Goal: Task Accomplishment & Management: Complete application form

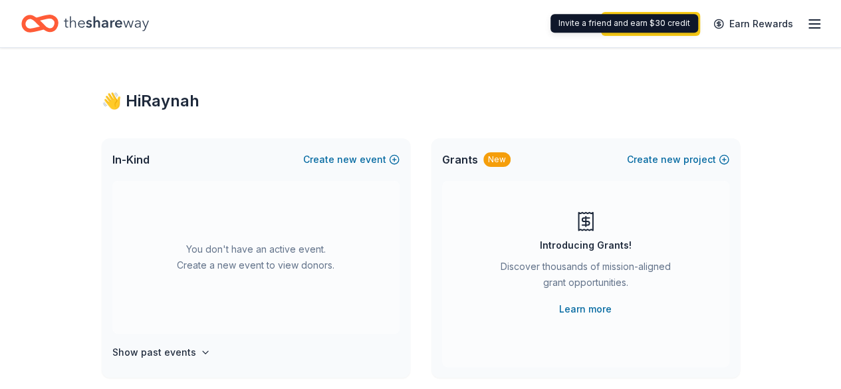
click at [807, 23] on icon "button" at bounding box center [815, 24] width 16 height 16
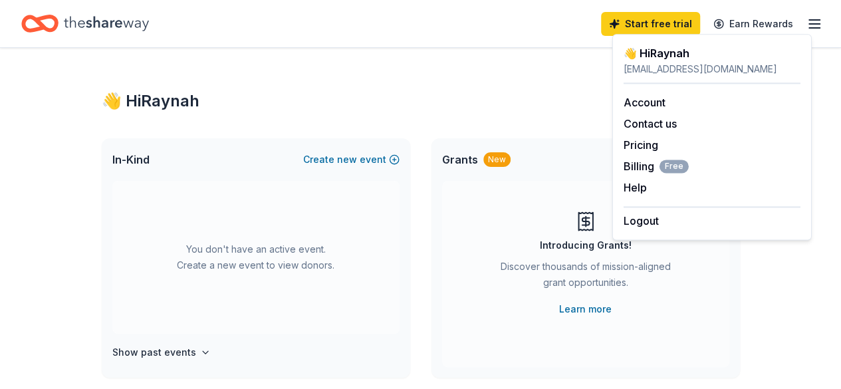
click at [398, 95] on div "👋 Hi [PERSON_NAME]" at bounding box center [421, 100] width 639 height 21
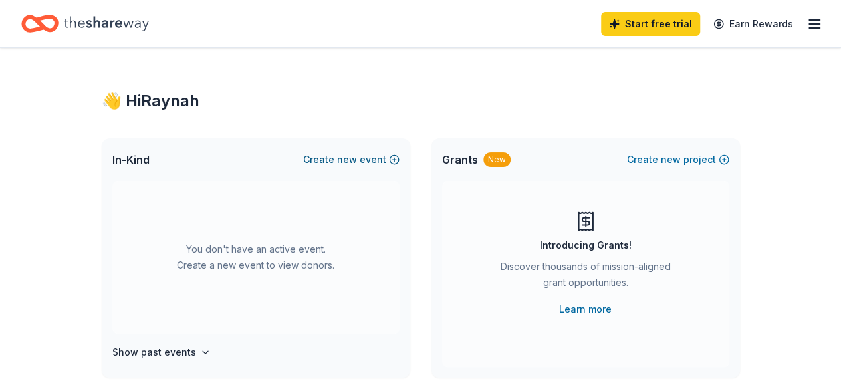
click at [323, 157] on button "Create new event" at bounding box center [351, 160] width 96 height 16
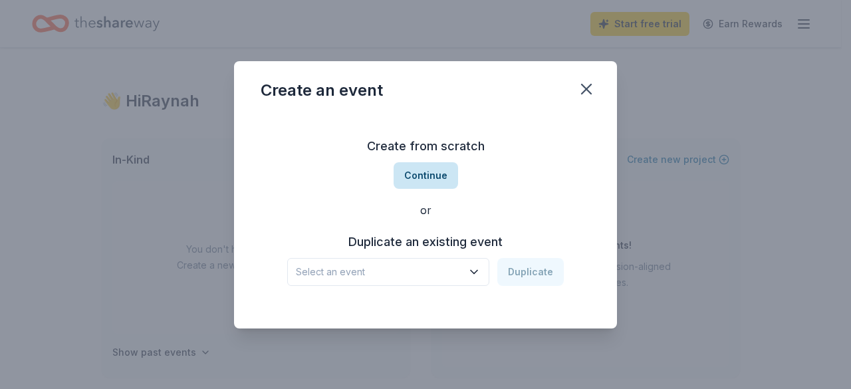
click at [436, 178] on button "Continue" at bounding box center [426, 175] width 65 height 27
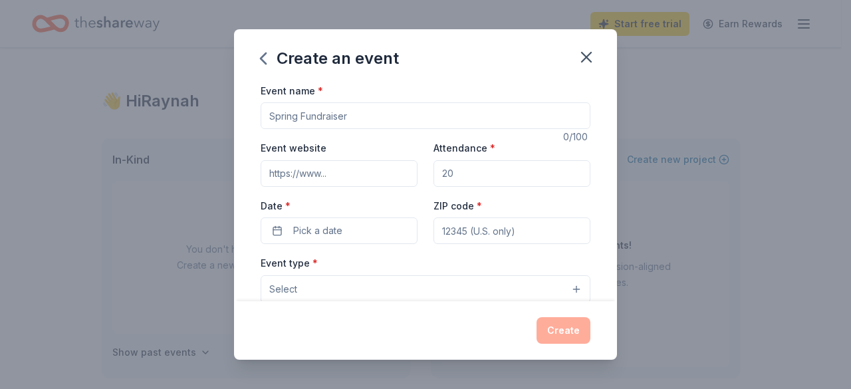
click at [368, 114] on input "Event name *" at bounding box center [426, 115] width 330 height 27
click at [259, 59] on icon "button" at bounding box center [263, 58] width 21 height 21
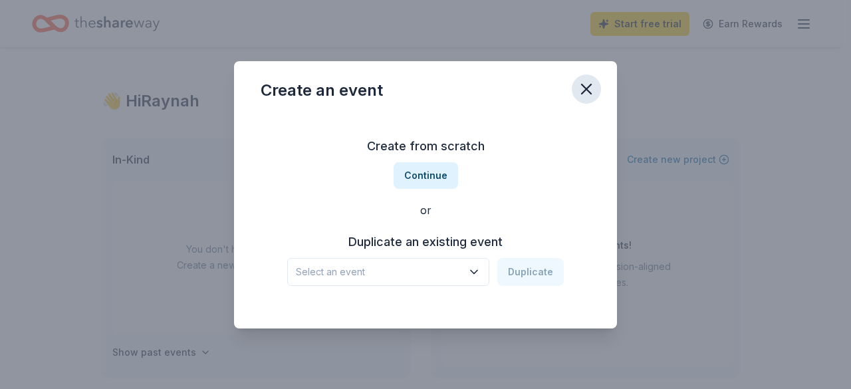
click at [593, 86] on icon "button" at bounding box center [586, 89] width 19 height 19
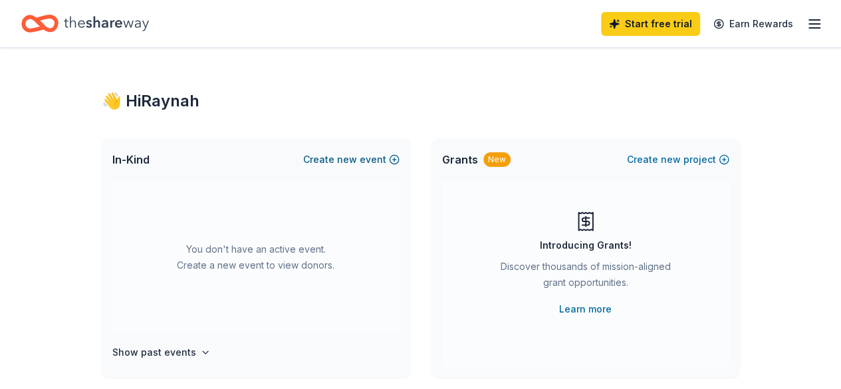
click at [384, 156] on button "Create new event" at bounding box center [351, 160] width 96 height 16
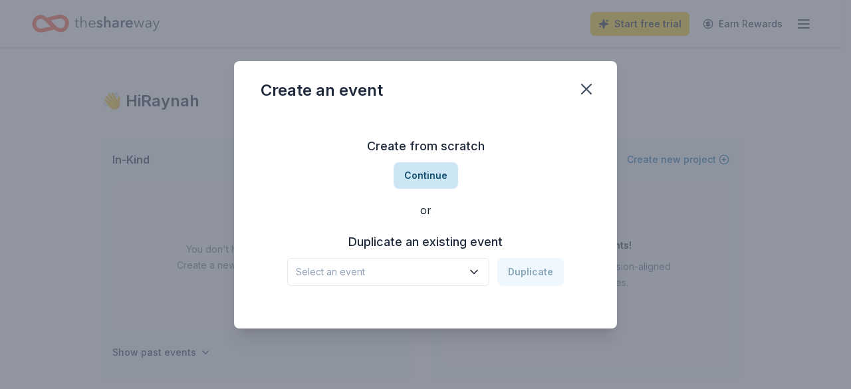
click at [440, 178] on button "Continue" at bounding box center [426, 175] width 65 height 27
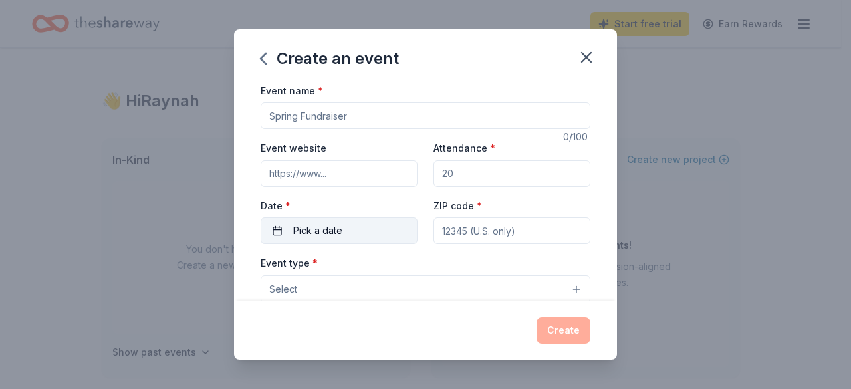
click at [370, 228] on button "Pick a date" at bounding box center [339, 231] width 157 height 27
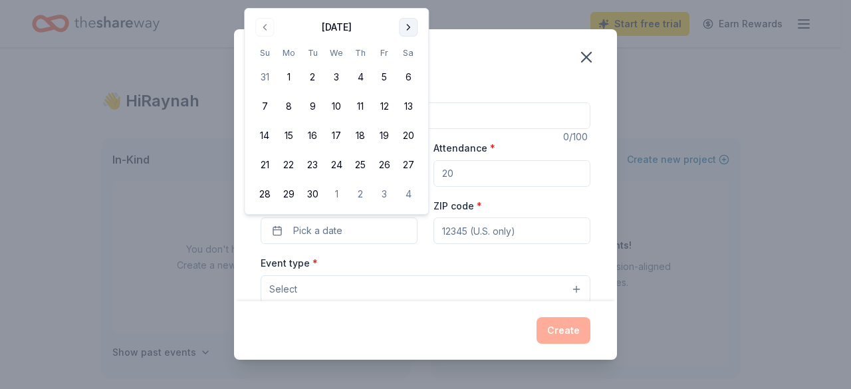
click at [404, 25] on button "Go to next month" at bounding box center [408, 27] width 19 height 19
click at [293, 166] on button "20" at bounding box center [289, 165] width 24 height 24
click at [378, 261] on div "Event type * Select" at bounding box center [426, 279] width 330 height 49
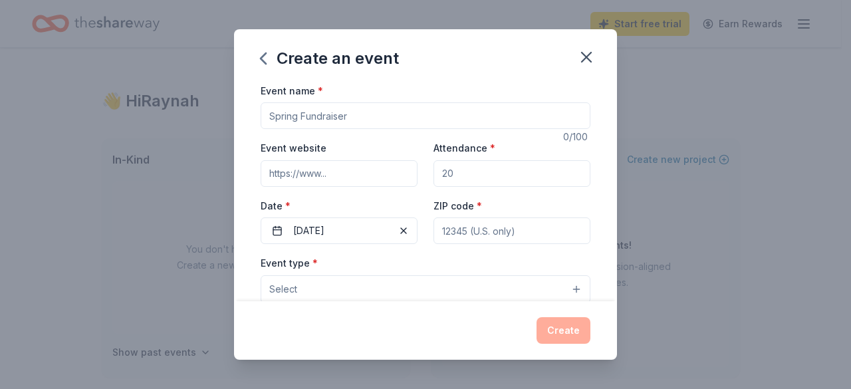
click at [418, 119] on input "Event name *" at bounding box center [426, 115] width 330 height 27
type input "Bourb"
drag, startPoint x: 398, startPoint y: 183, endPoint x: 386, endPoint y: 212, distance: 31.9
type input "on"
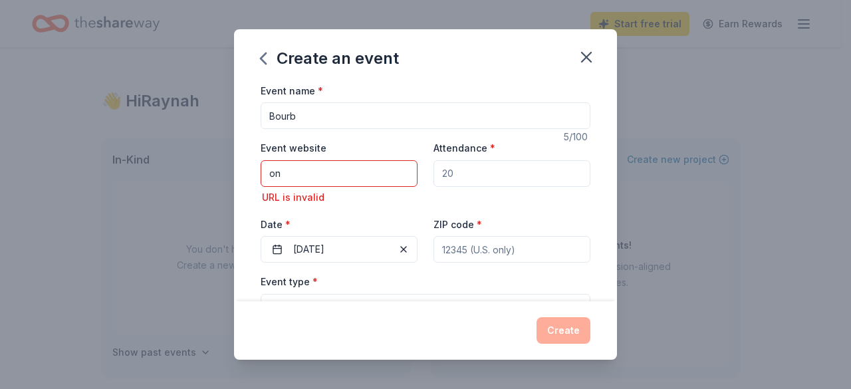
click at [368, 128] on input "Bourb" at bounding box center [426, 115] width 330 height 27
type input "Bourbon for Education"
click at [372, 171] on input "on" at bounding box center [339, 173] width 157 height 27
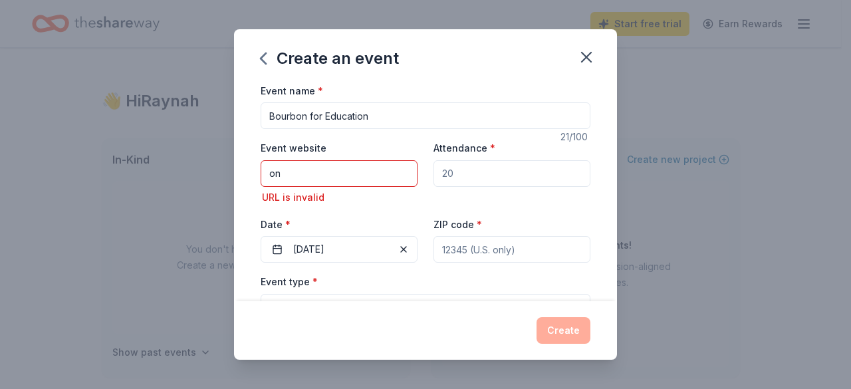
click at [372, 171] on input "on" at bounding box center [339, 173] width 157 height 27
click at [468, 186] on input "Attendance *" at bounding box center [512, 173] width 157 height 27
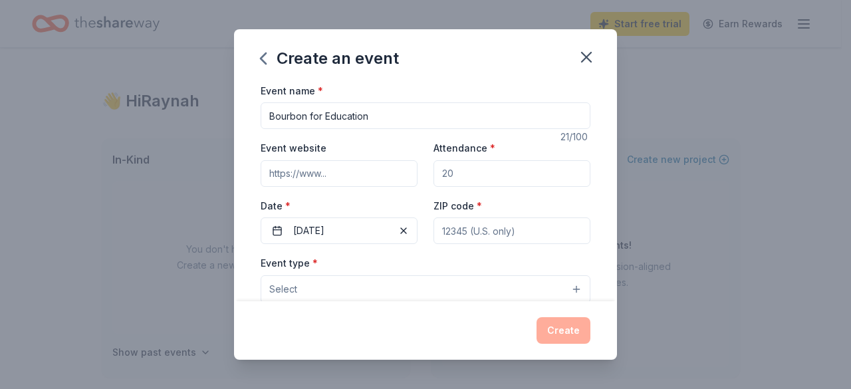
click at [466, 178] on input "Attendance *" at bounding box center [512, 173] width 157 height 27
type input "60"
click at [365, 236] on button "[DATE]" at bounding box center [339, 231] width 157 height 27
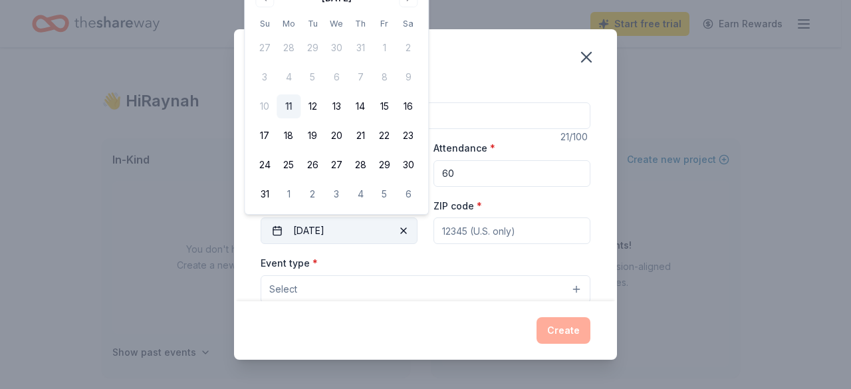
click at [365, 236] on button "[DATE]" at bounding box center [339, 231] width 157 height 27
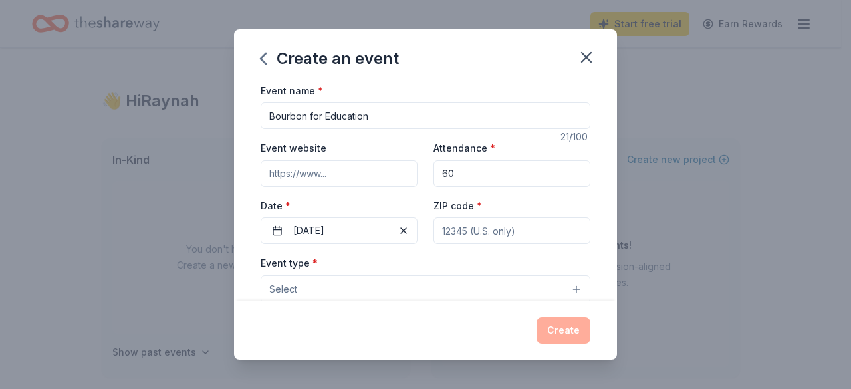
click at [454, 237] on input "ZIP code *" at bounding box center [512, 231] width 157 height 27
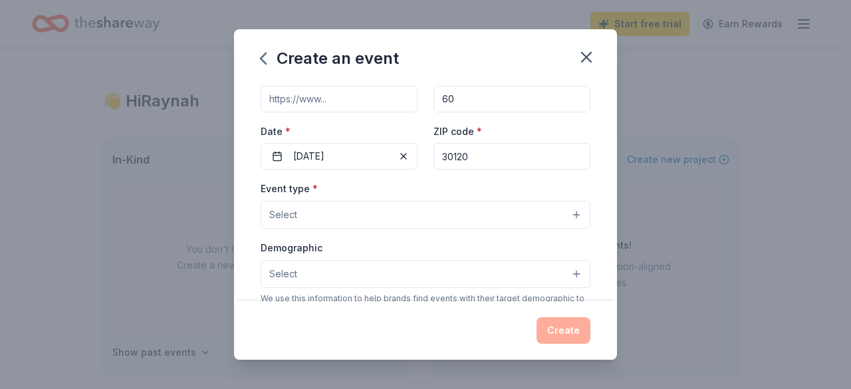
type input "30120"
click at [396, 222] on button "Select" at bounding box center [426, 215] width 330 height 28
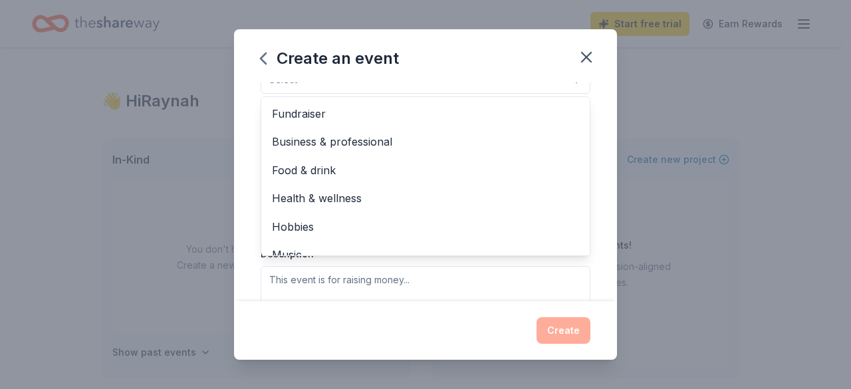
scroll to position [214, 0]
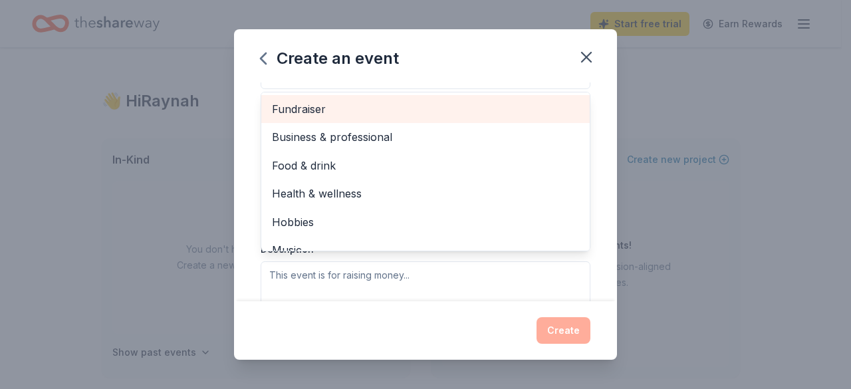
click at [307, 100] on span "Fundraiser" at bounding box center [425, 108] width 307 height 17
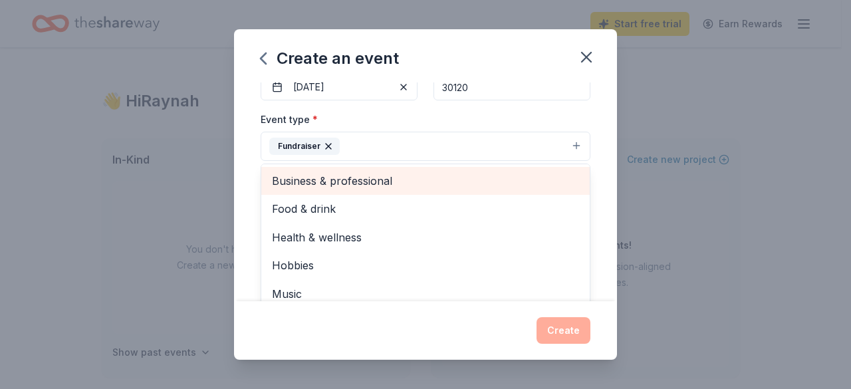
scroll to position [142, 0]
click at [345, 170] on div "Business & professional" at bounding box center [425, 182] width 329 height 28
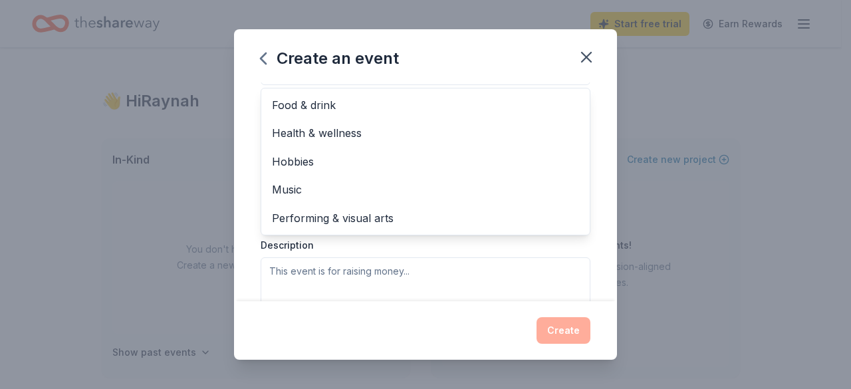
click at [365, 249] on div "Event type * Fundraiser Business & professional Food & drink Health & wellness …" at bounding box center [426, 175] width 330 height 281
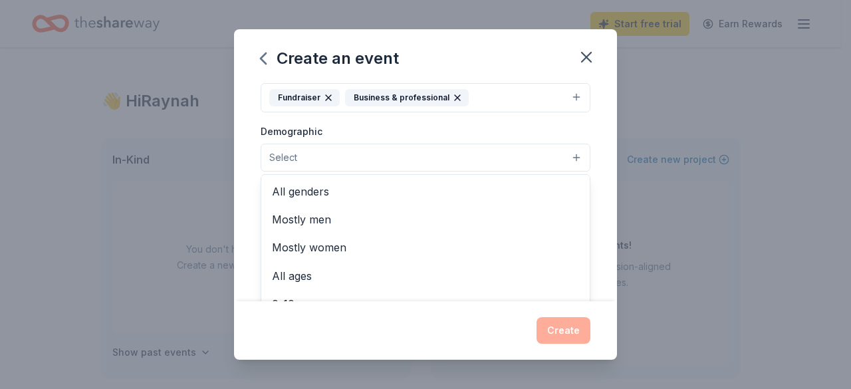
click at [338, 154] on button "Select" at bounding box center [426, 158] width 330 height 28
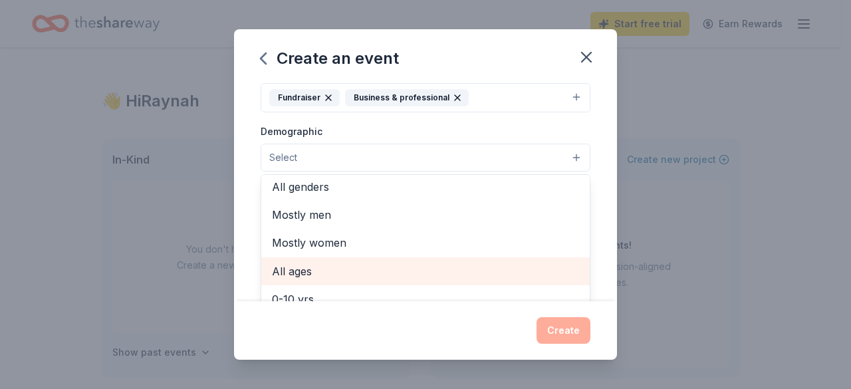
scroll to position [0, 0]
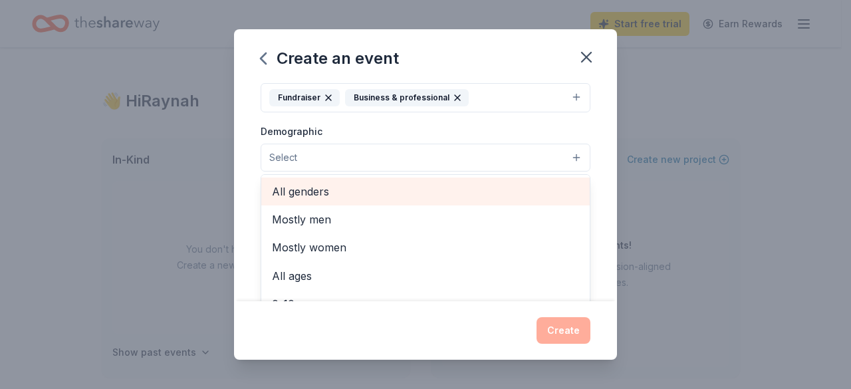
click at [340, 187] on span "All genders" at bounding box center [425, 191] width 307 height 17
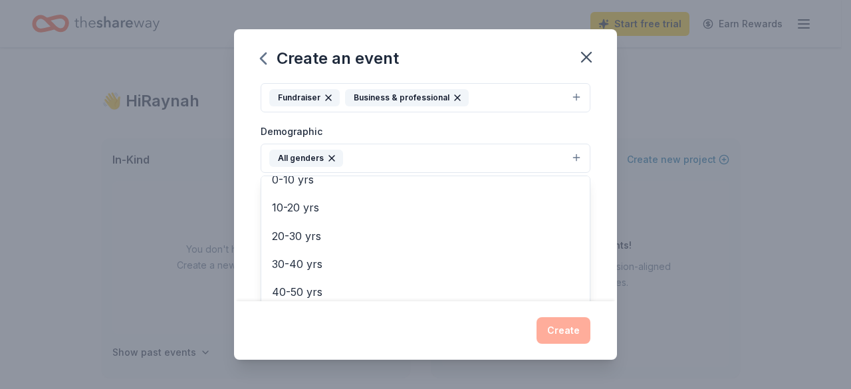
scroll to position [98, 0]
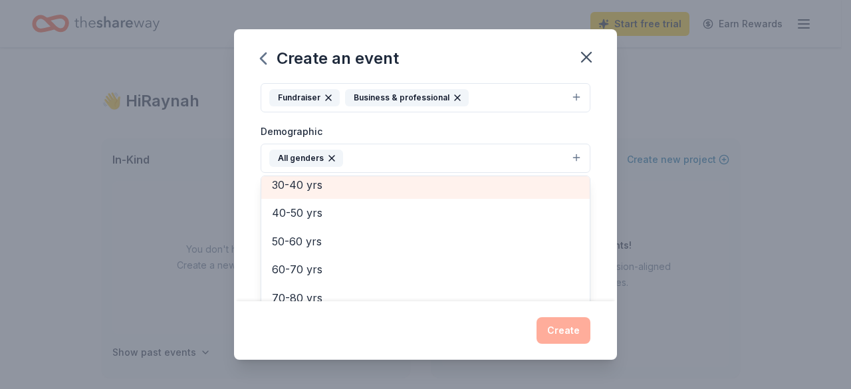
click at [303, 186] on span "30-40 yrs" at bounding box center [425, 184] width 307 height 17
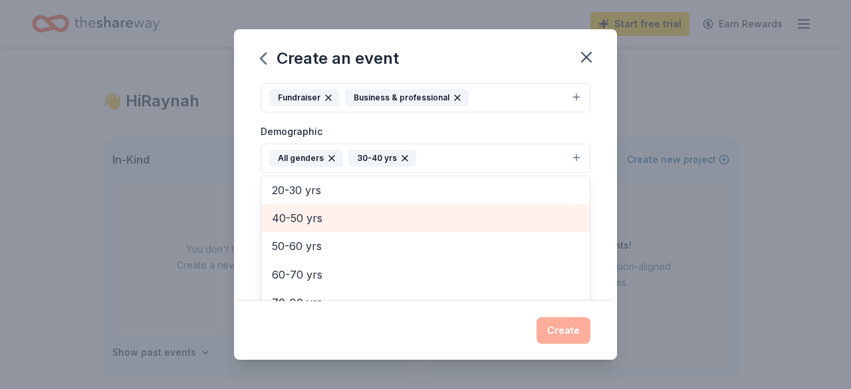
click at [301, 218] on span "40-50 yrs" at bounding box center [425, 218] width 307 height 17
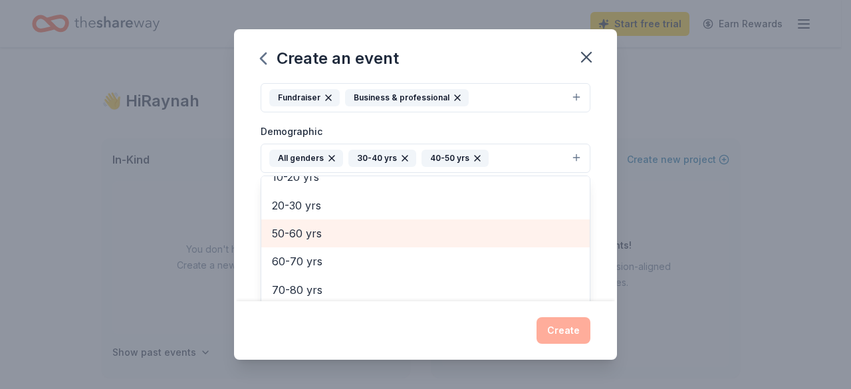
click at [302, 228] on span "50-60 yrs" at bounding box center [425, 233] width 307 height 17
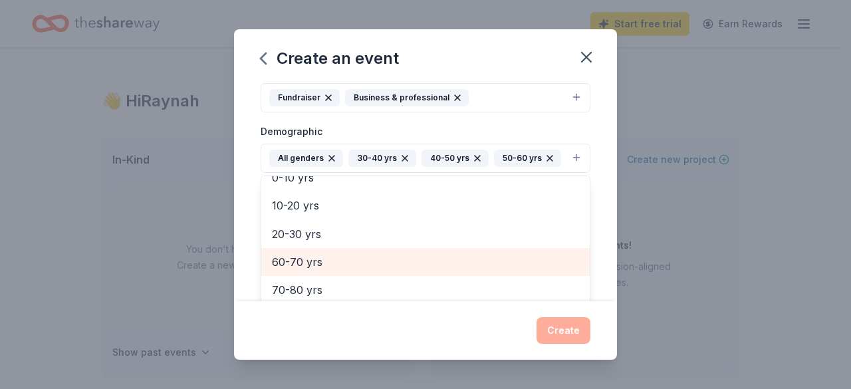
click at [306, 257] on span "60-70 yrs" at bounding box center [425, 261] width 307 height 17
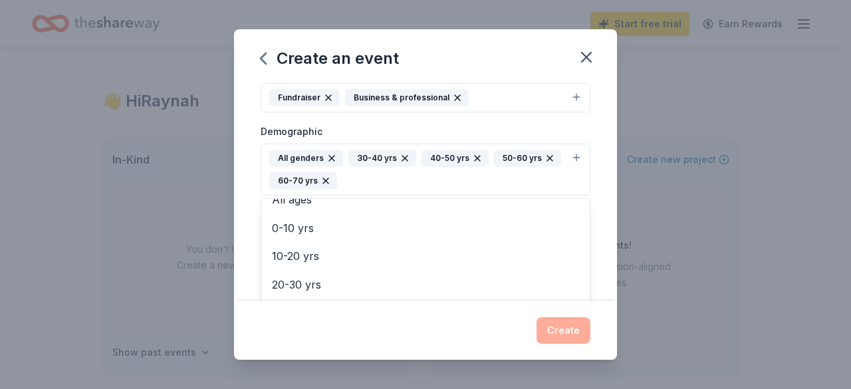
click at [558, 329] on div "Create an event Event name * Bourbon for Education 21 /100 Event website Attend…" at bounding box center [425, 194] width 383 height 331
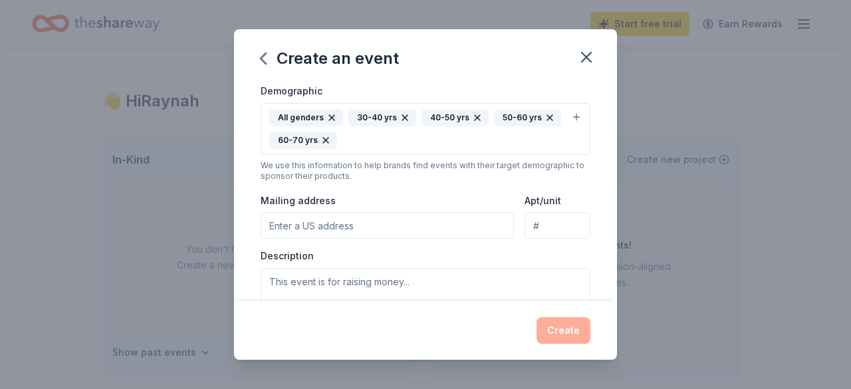
scroll to position [238, 0]
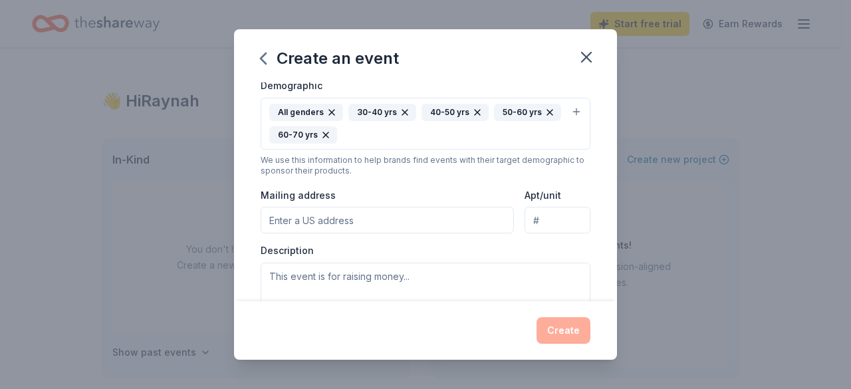
click at [408, 215] on input "Mailing address" at bounding box center [387, 220] width 253 height 27
type input "1"
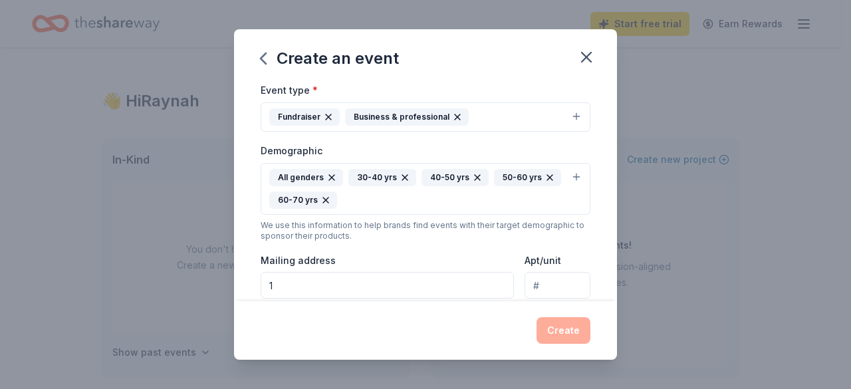
scroll to position [172, 0]
type input "[STREET_ADDRESS]"
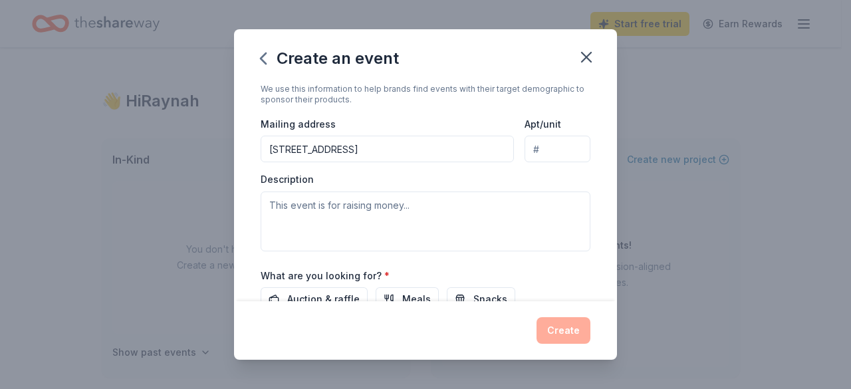
scroll to position [312, 0]
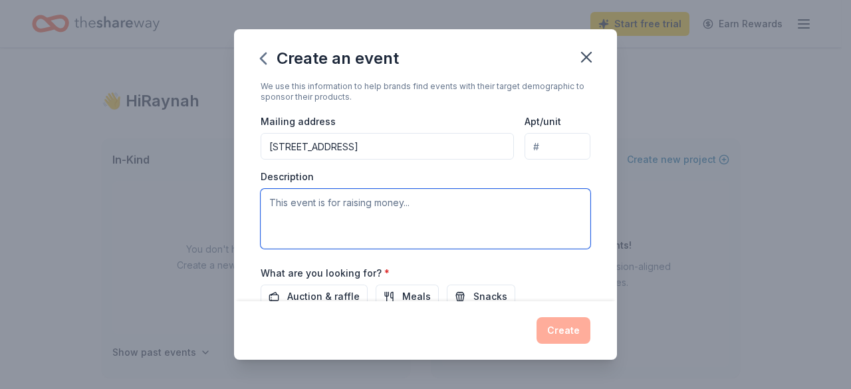
click at [418, 224] on textarea at bounding box center [426, 219] width 330 height 60
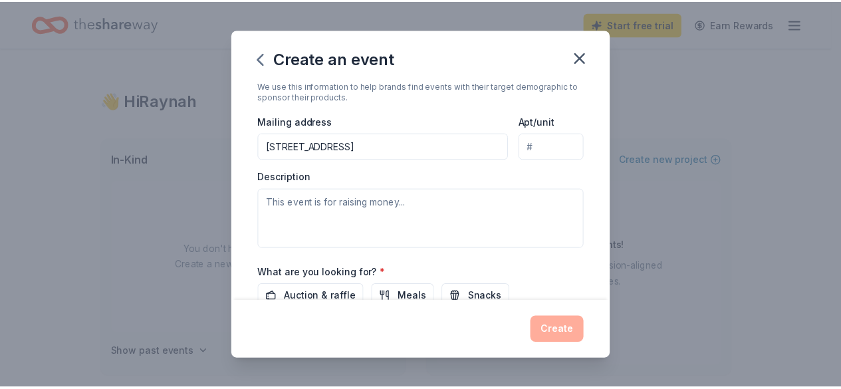
scroll to position [0, 0]
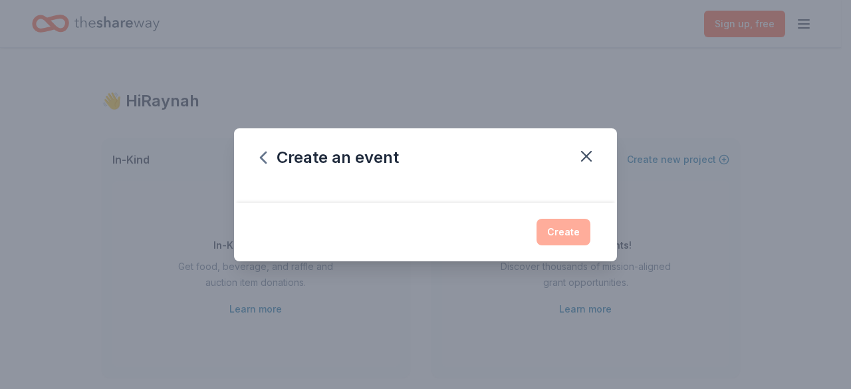
click at [502, 187] on div at bounding box center [425, 192] width 383 height 21
click at [264, 143] on div "Create an event" at bounding box center [425, 154] width 383 height 53
click at [261, 155] on icon "button" at bounding box center [263, 157] width 21 height 21
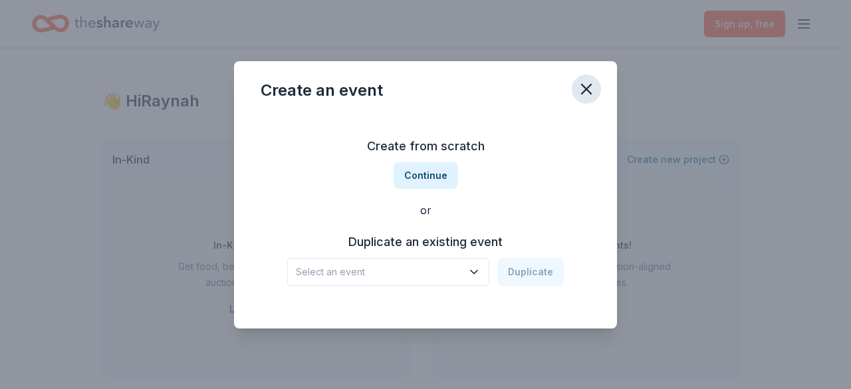
click at [595, 90] on icon "button" at bounding box center [586, 89] width 19 height 19
